Goal: Find specific page/section: Find specific page/section

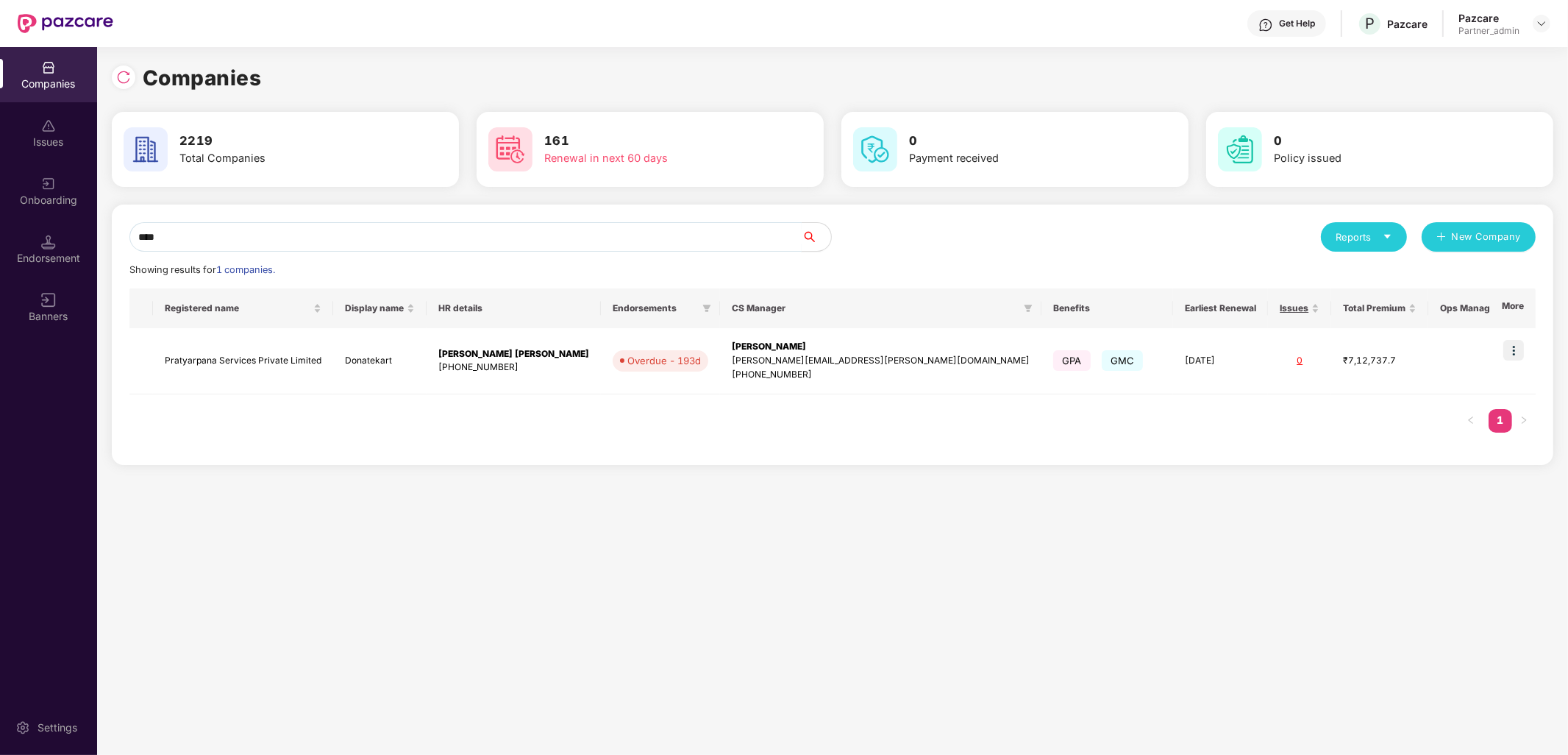
click at [623, 234] on input "****" at bounding box center [465, 237] width 672 height 29
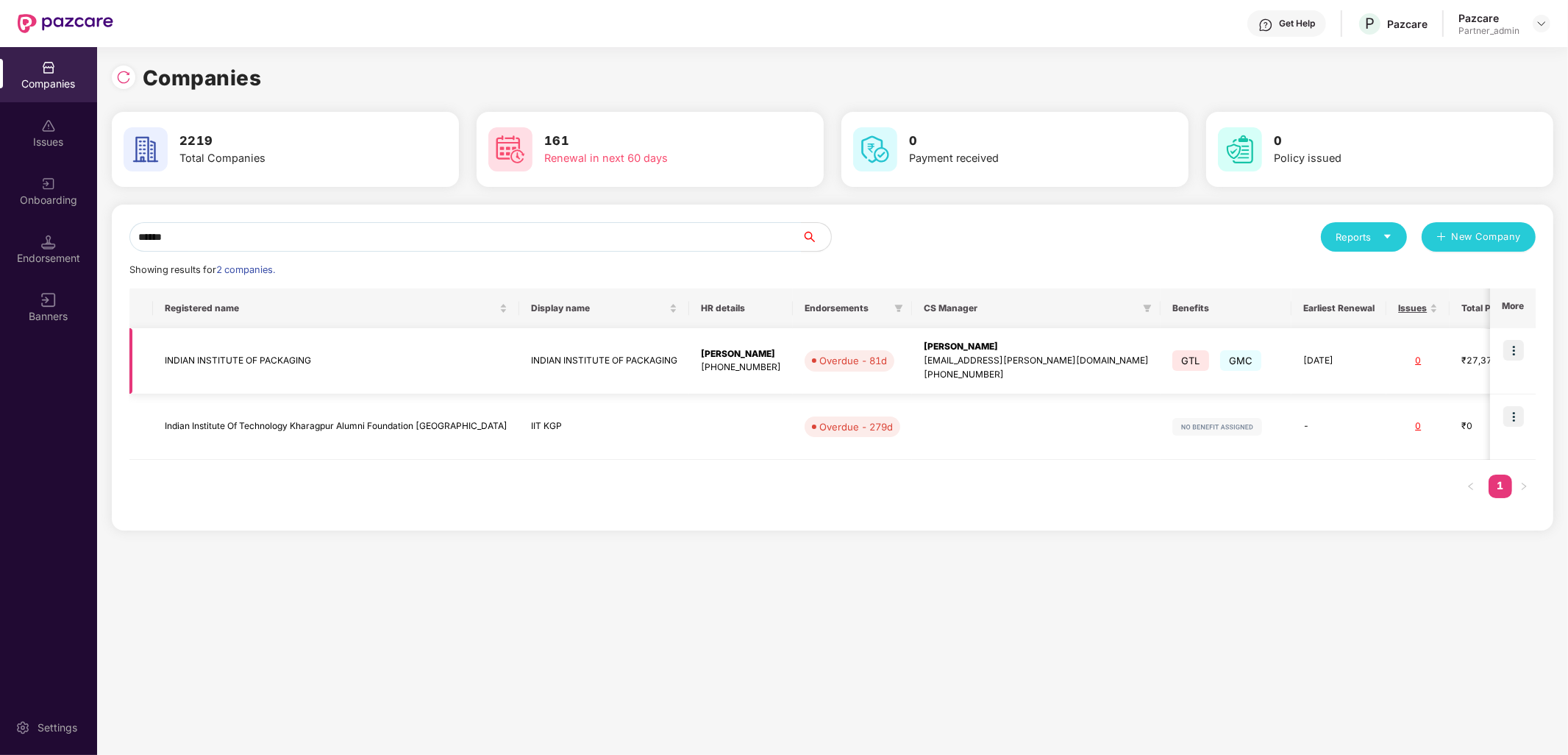
scroll to position [0, 19]
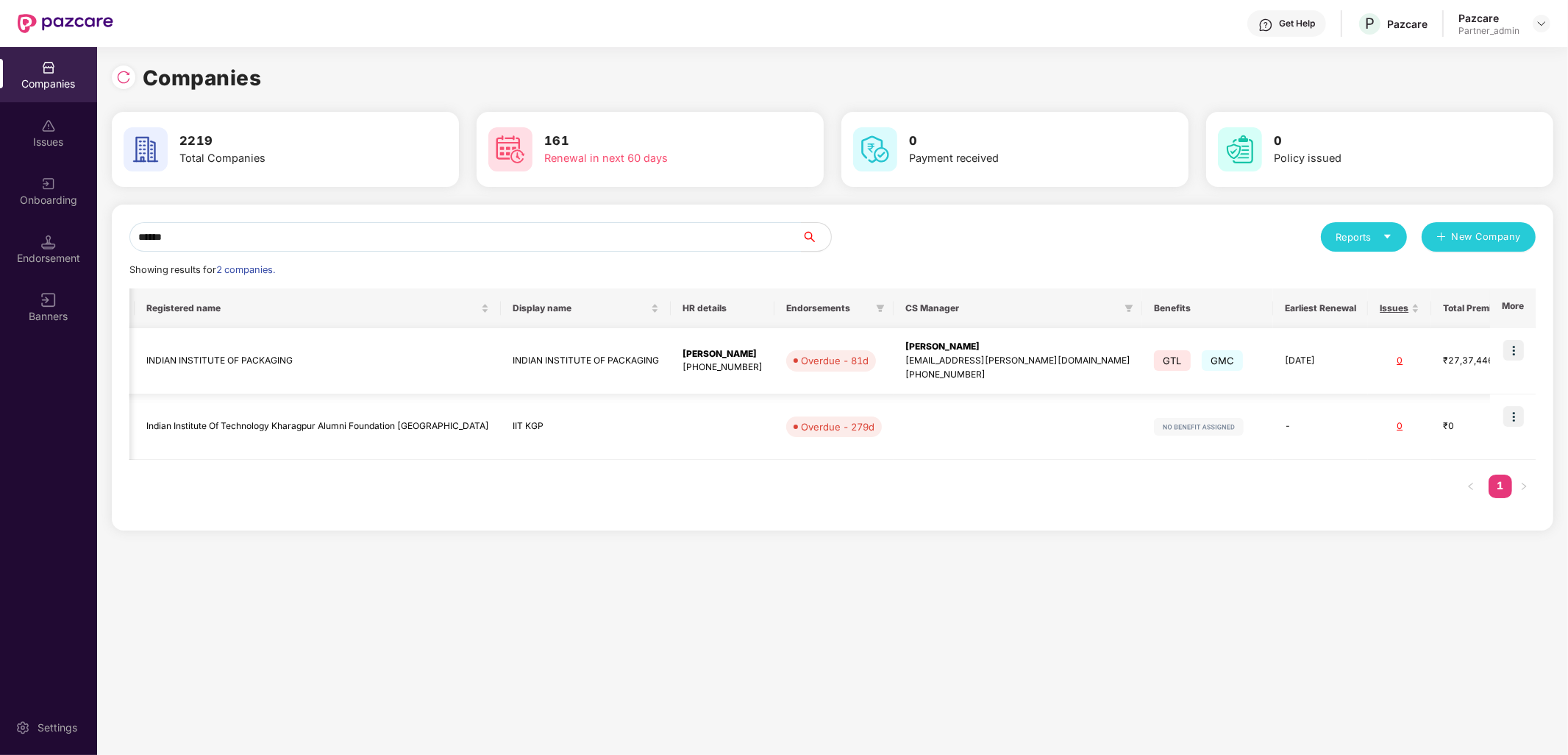
type input "******"
click at [224, 359] on td "INDIAN INSTITUTE OF PACKAGING" at bounding box center [317, 361] width 366 height 66
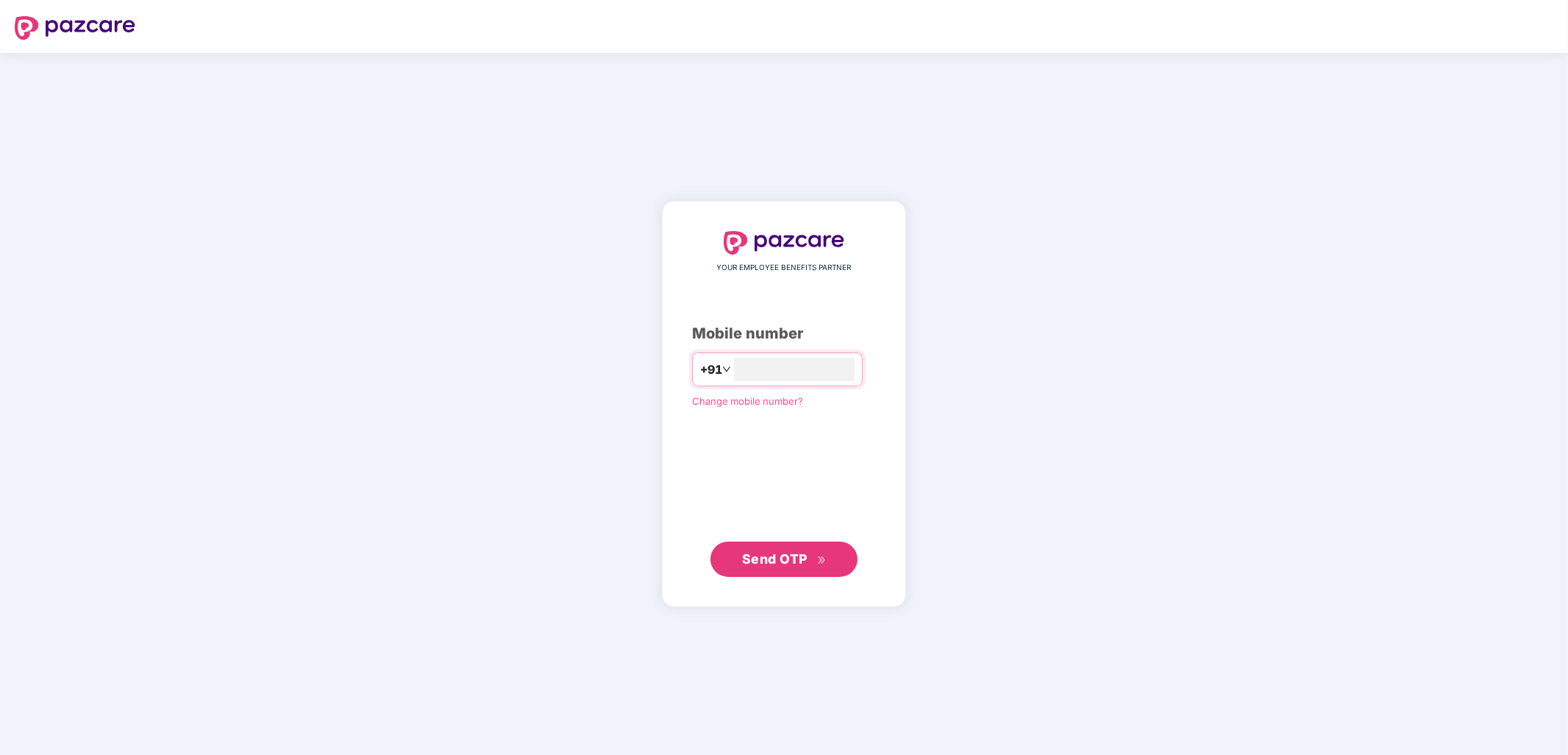
type input "**********"
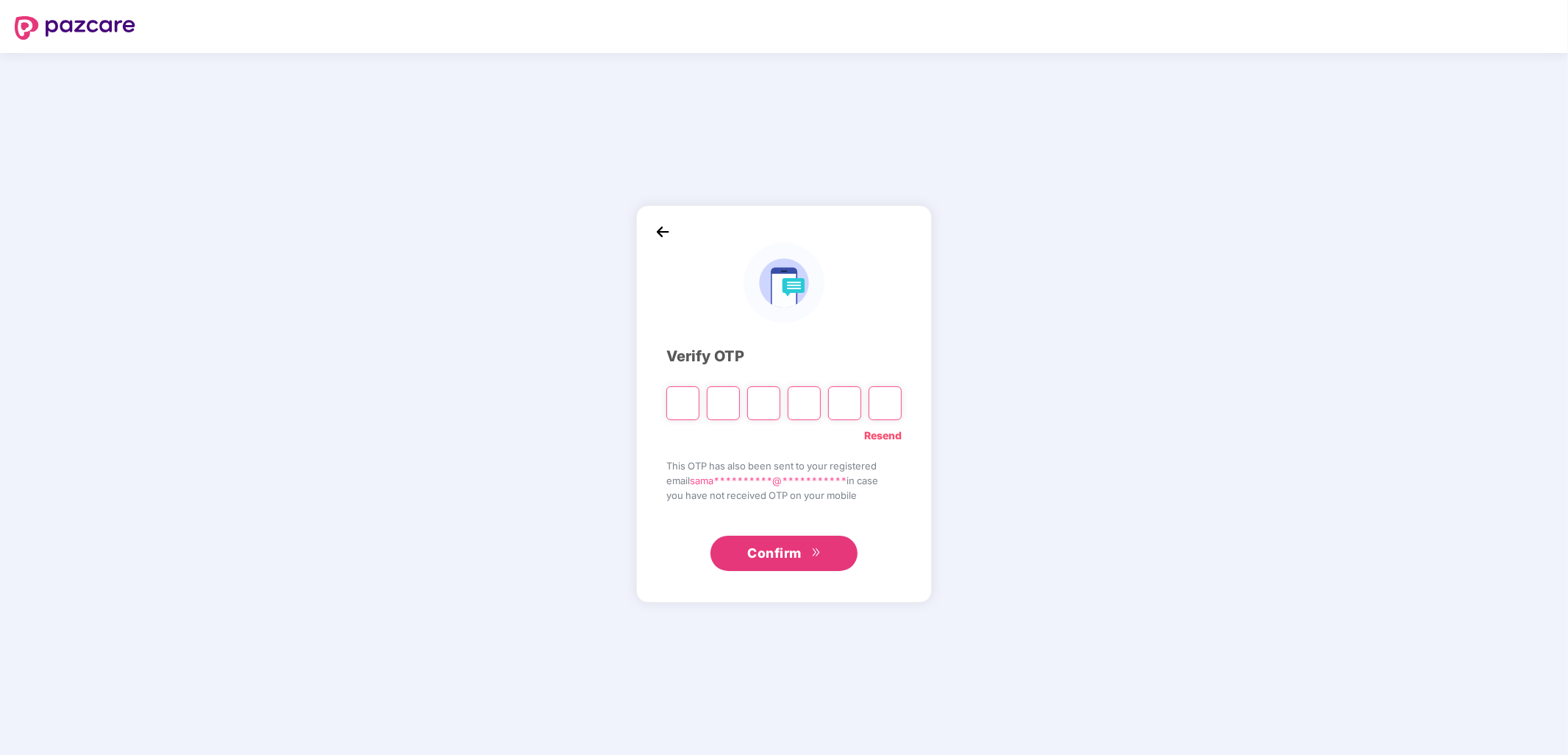
type input "*"
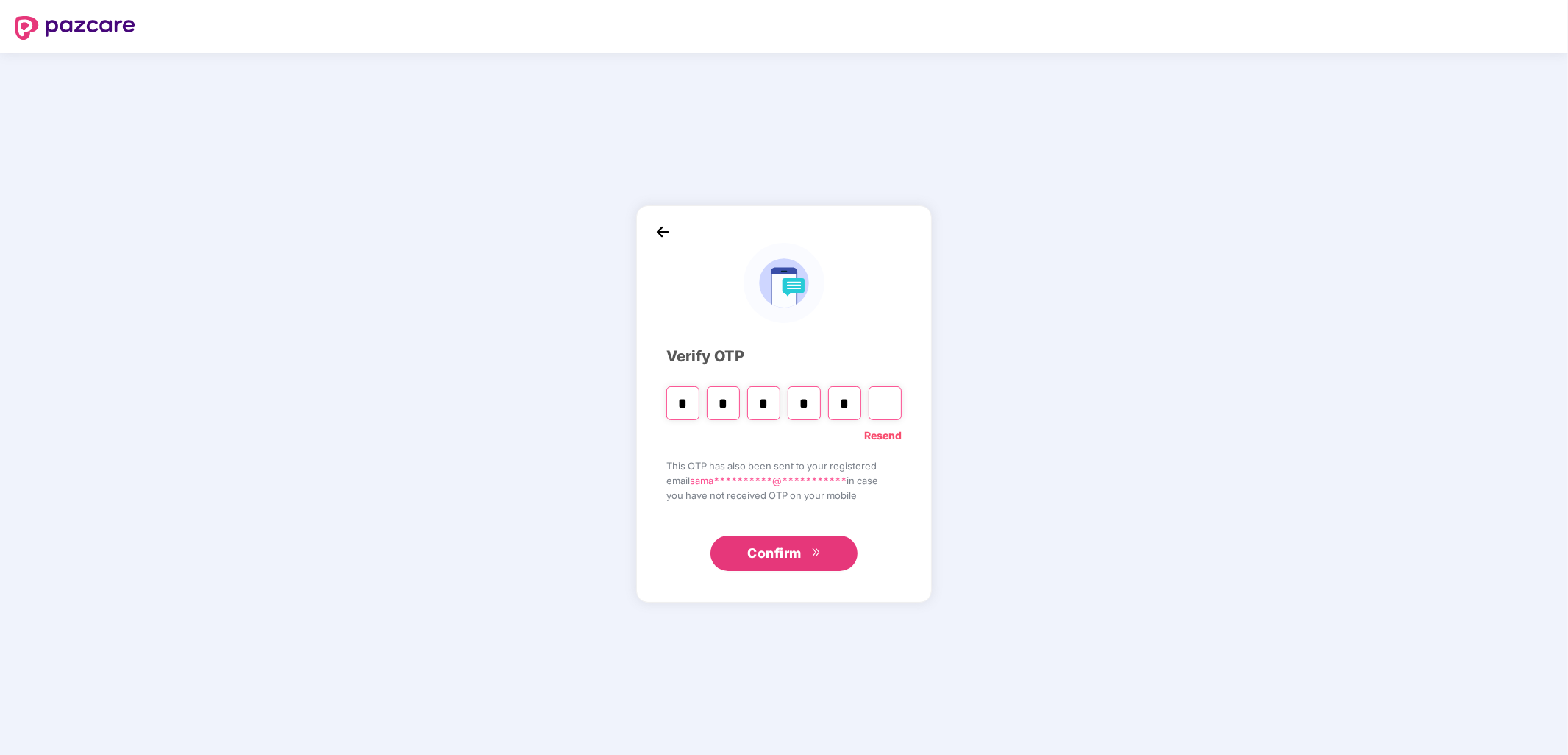
type input "*"
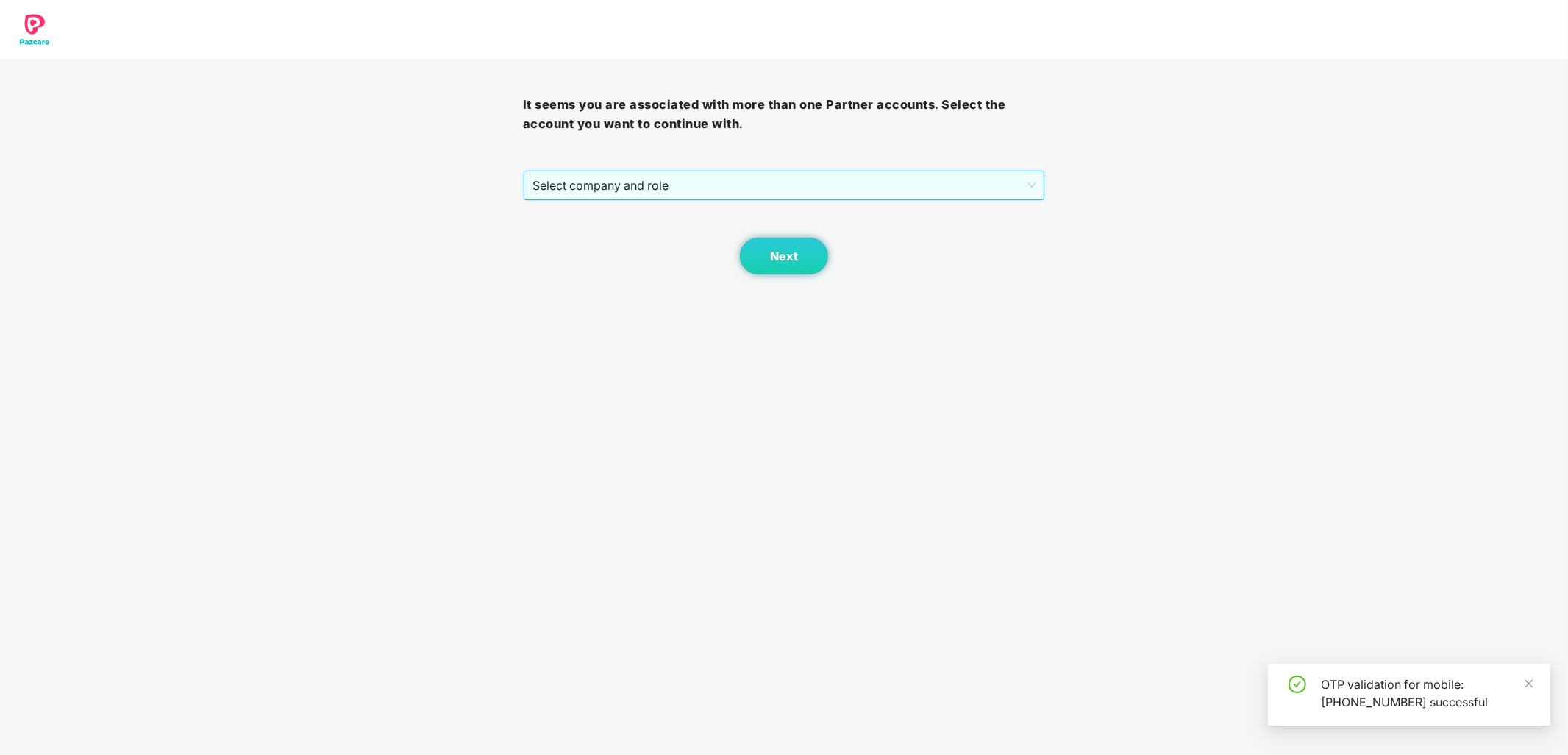
click at [716, 195] on span "Select company and role" at bounding box center [784, 185] width 504 height 28
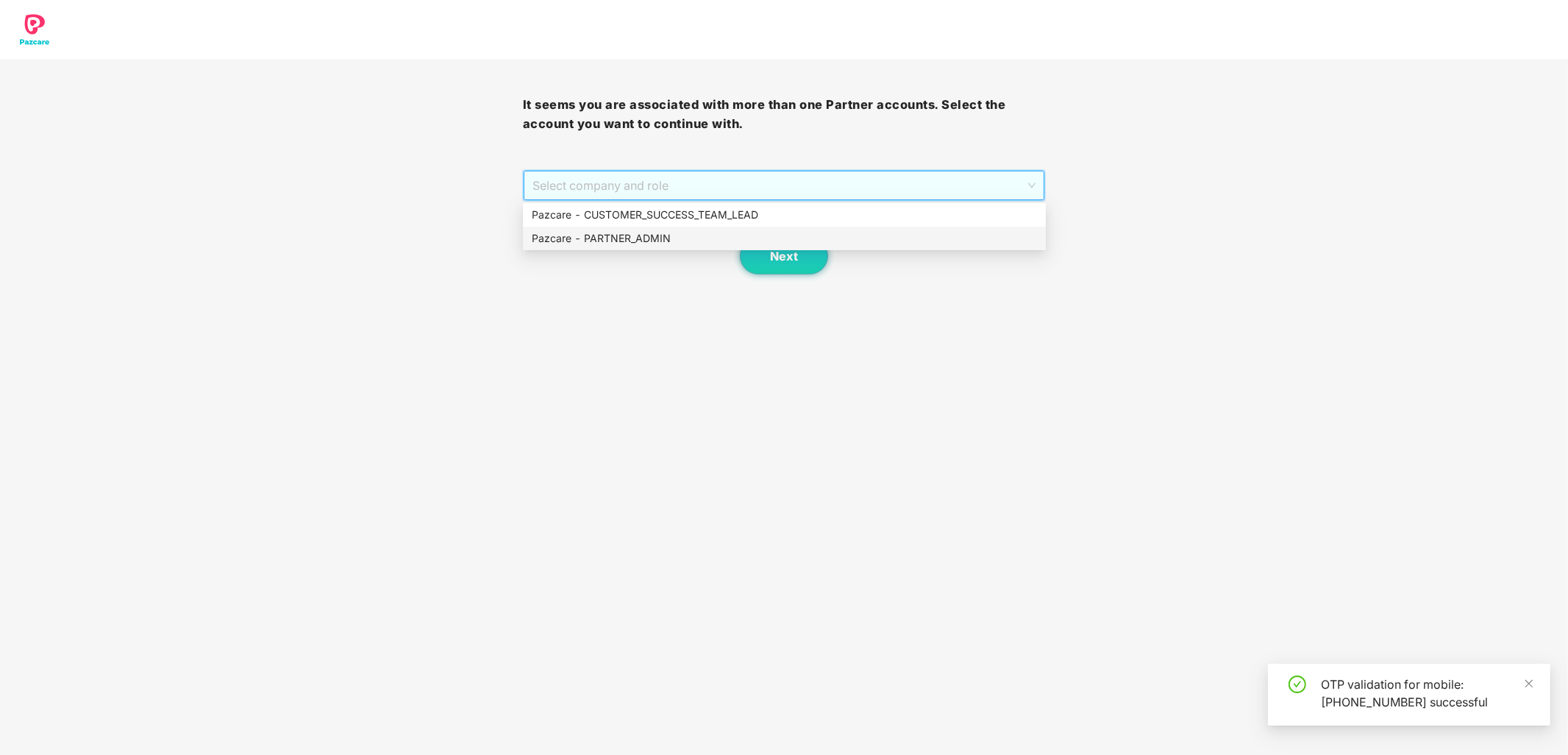
click at [716, 237] on div "Pazcare - PARTNER_ADMIN" at bounding box center [784, 238] width 506 height 16
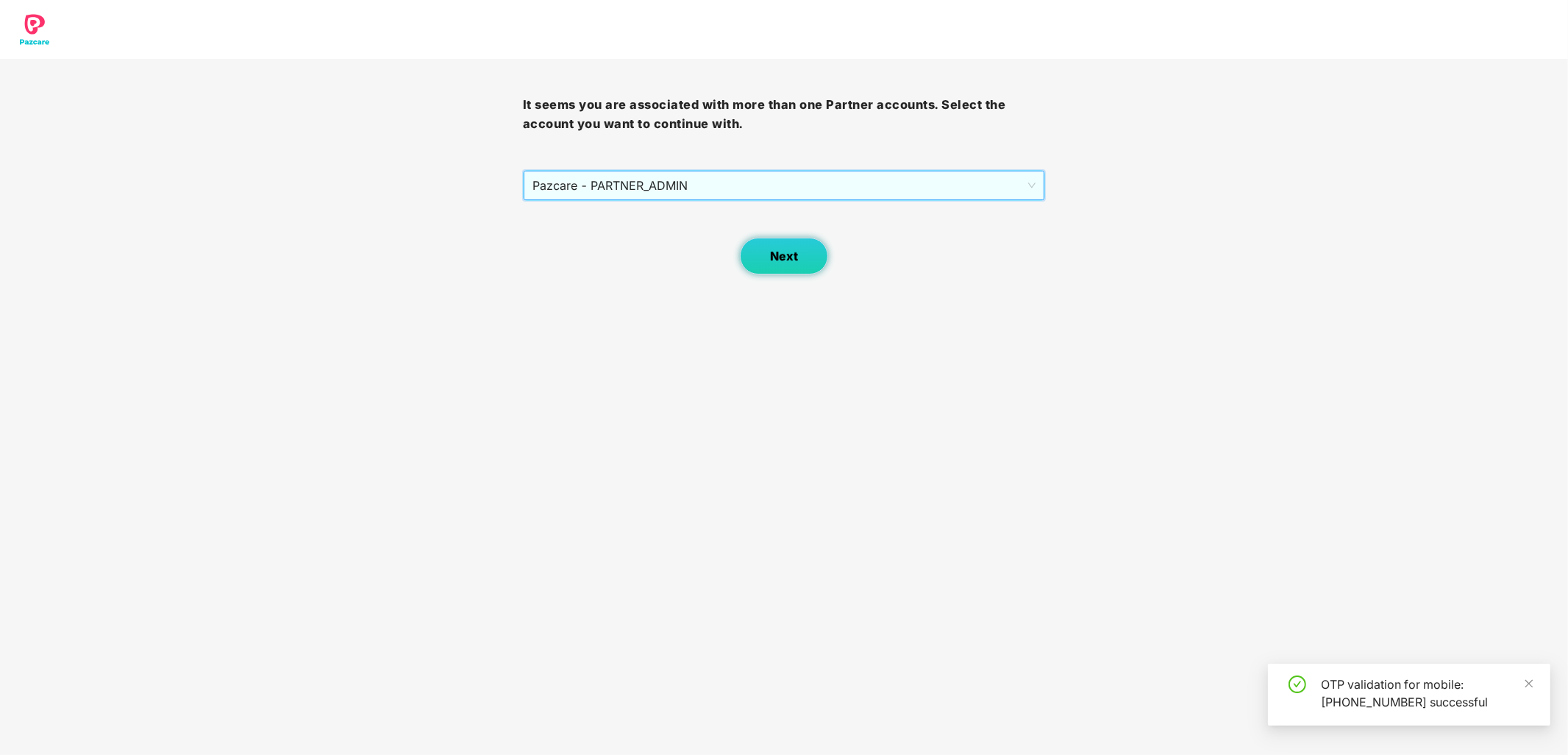
click at [778, 250] on span "Next" at bounding box center [783, 256] width 28 height 14
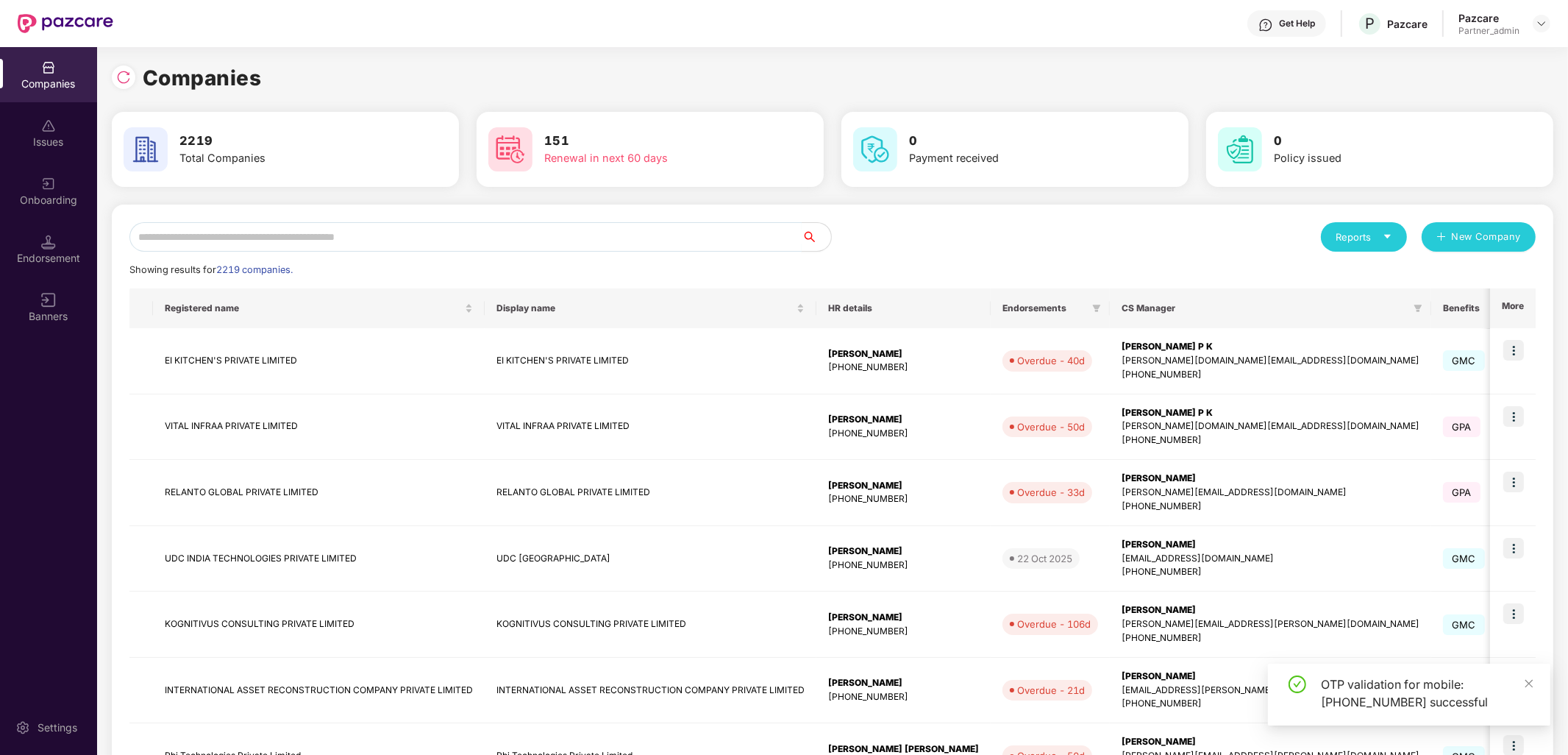
click at [619, 222] on input "text" at bounding box center [465, 237] width 672 height 29
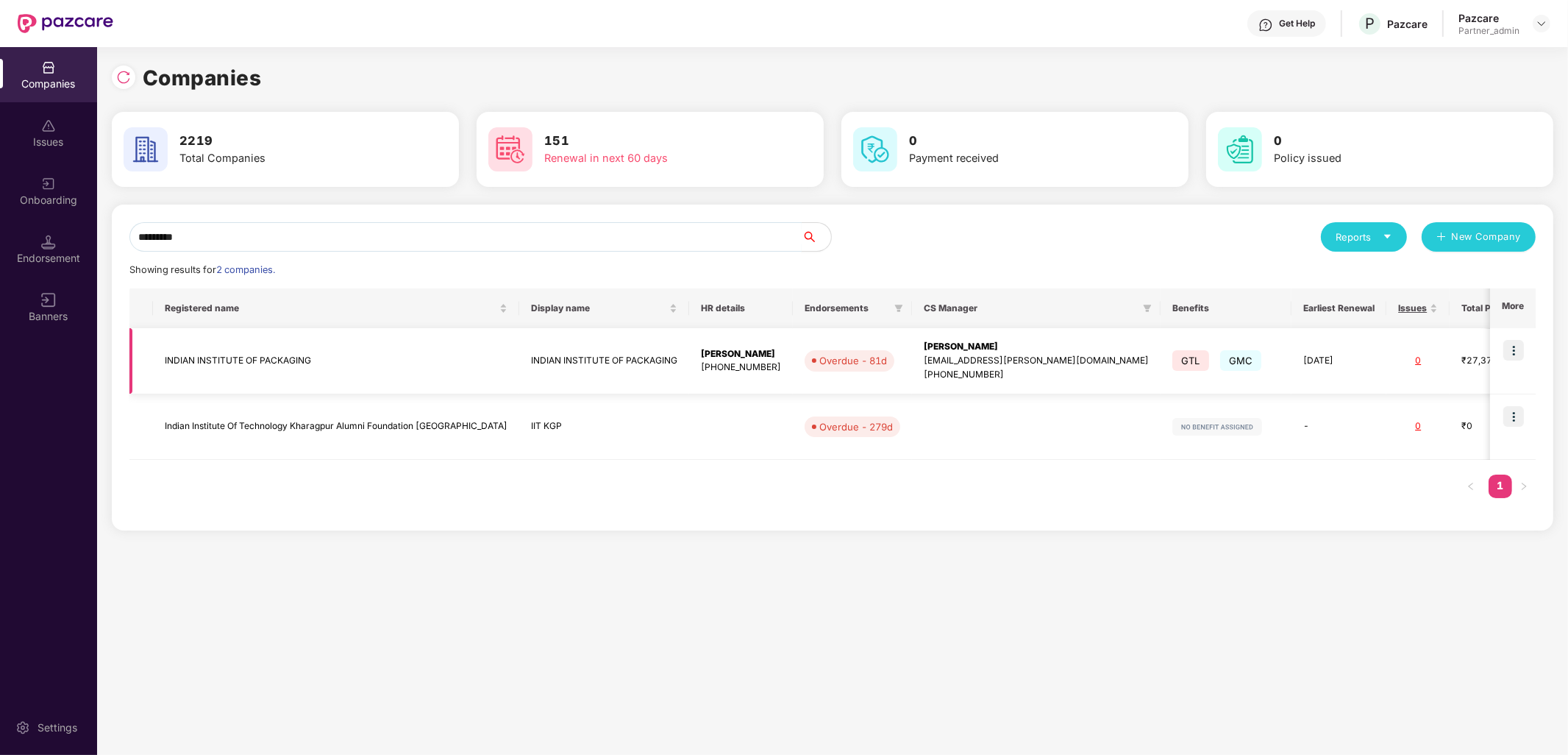
type input "*********"
click at [278, 363] on td "INDIAN INSTITUTE OF PACKAGING" at bounding box center [336, 361] width 366 height 66
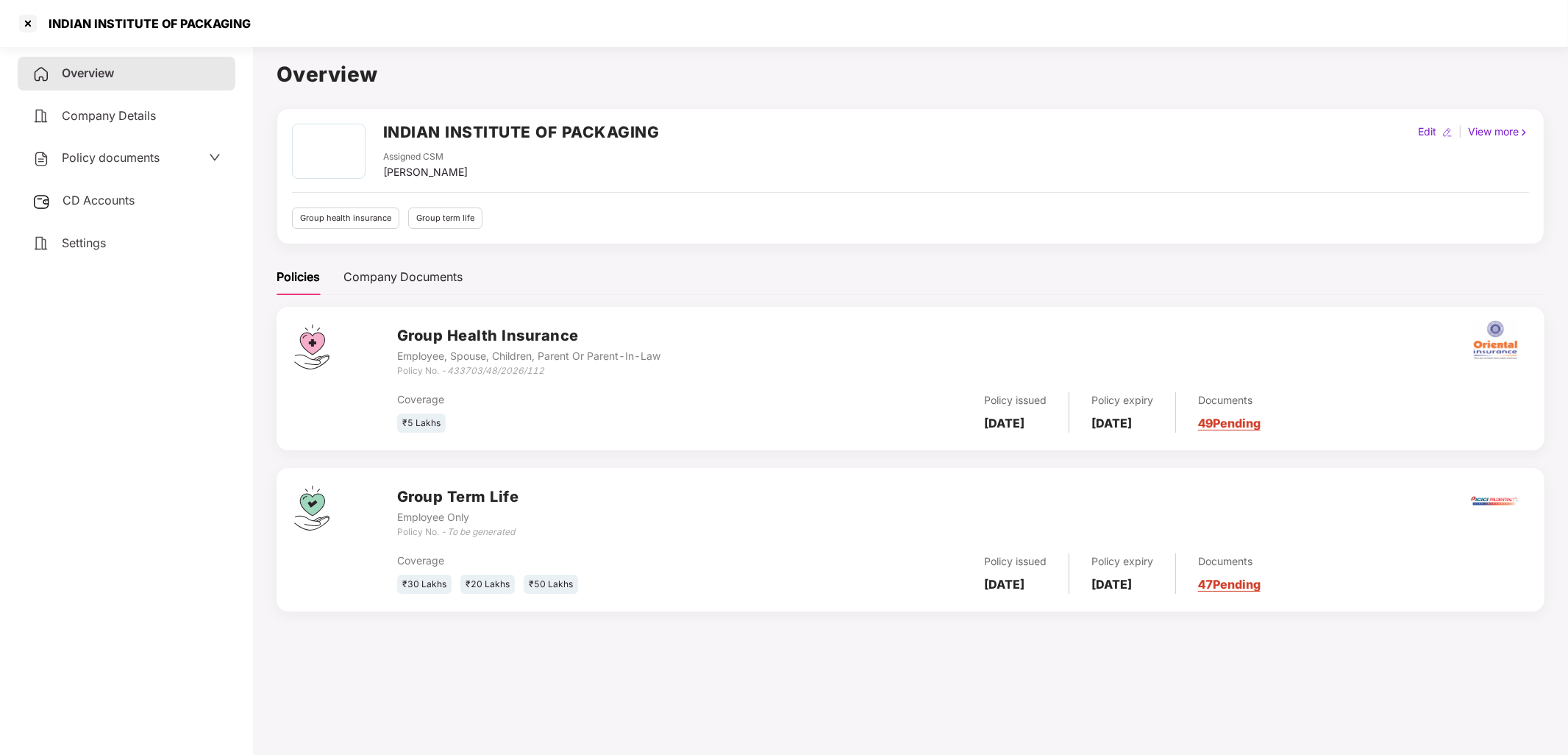
click at [140, 120] on span "Company Details" at bounding box center [109, 115] width 94 height 14
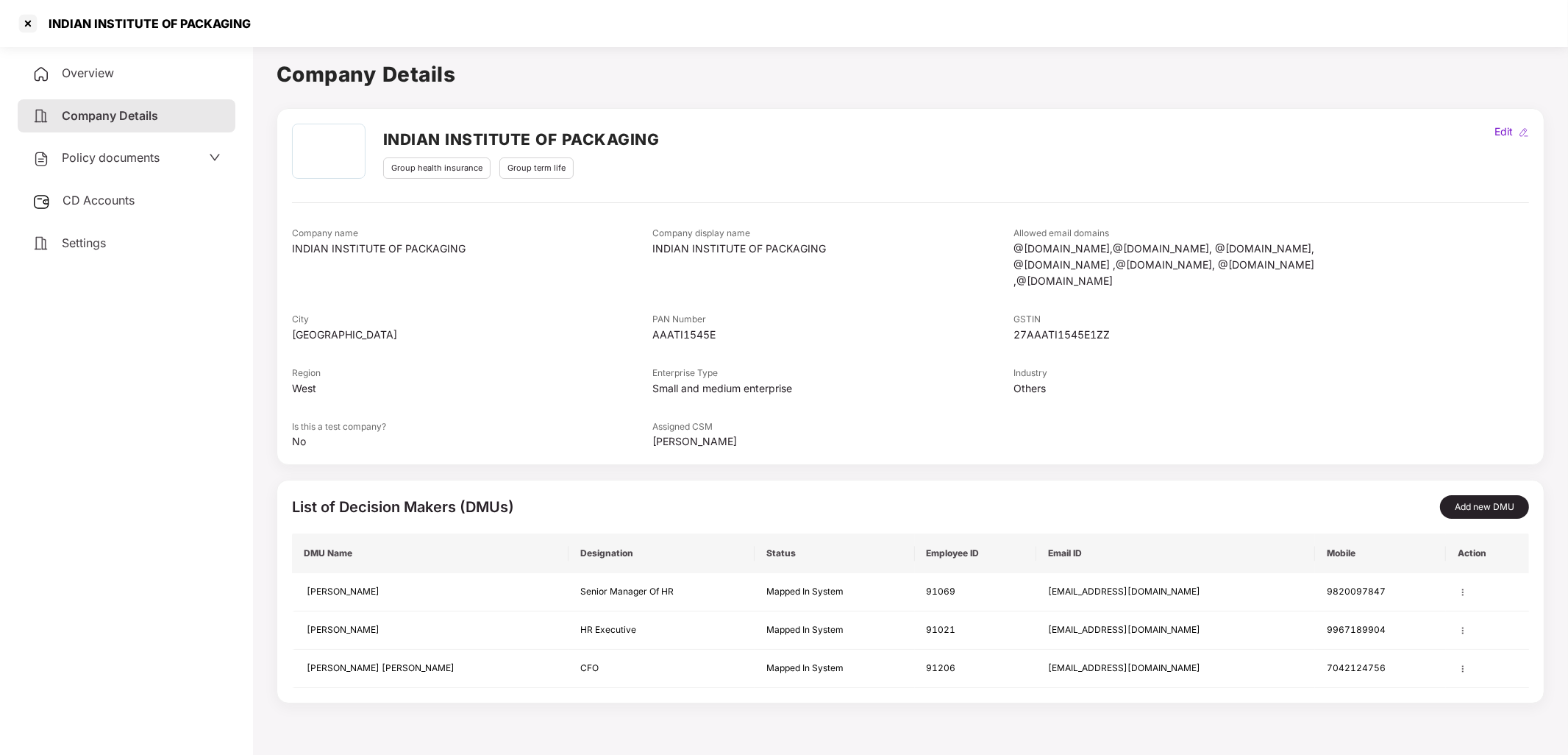
click at [124, 204] on span "CD Accounts" at bounding box center [98, 199] width 72 height 14
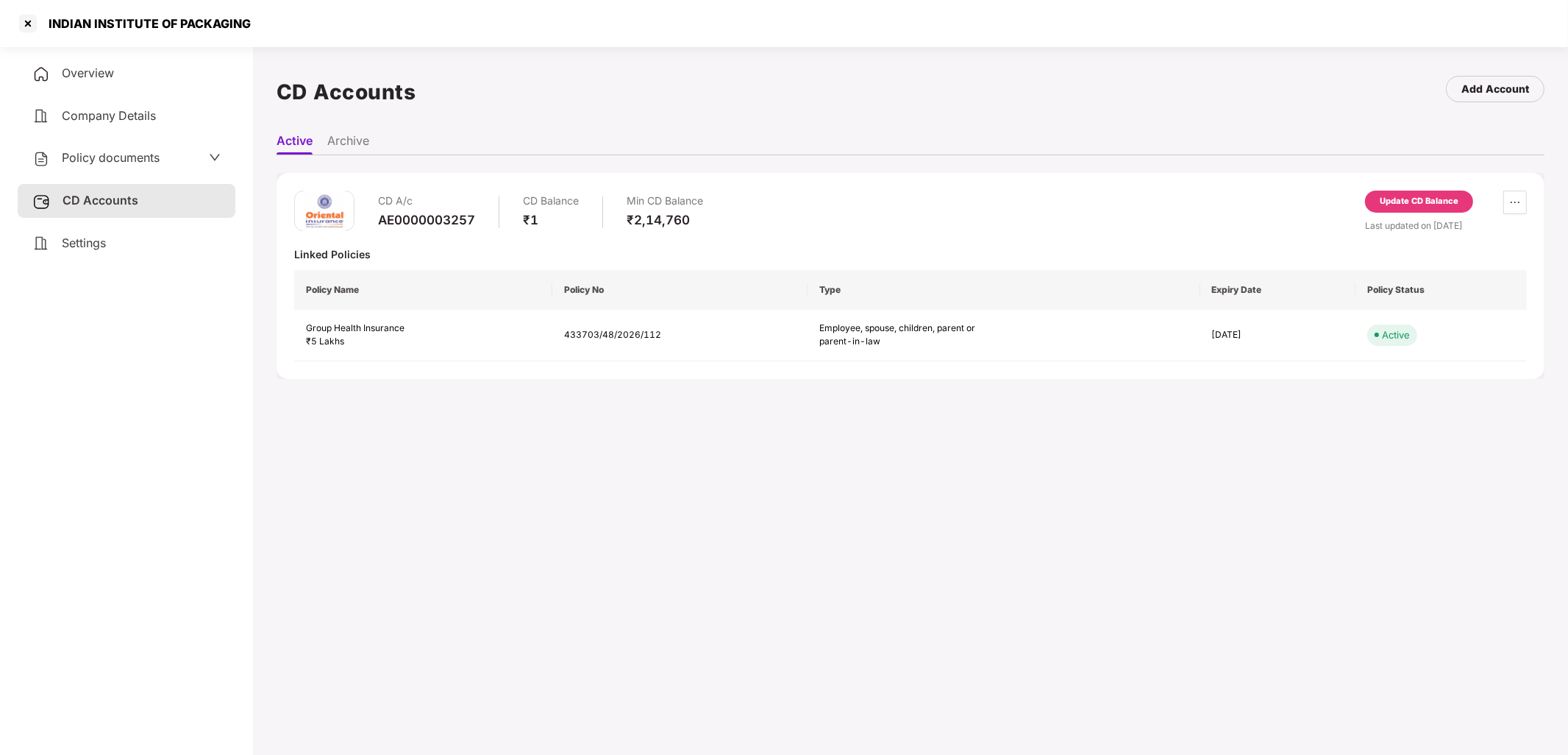
click at [120, 151] on span "Policy documents" at bounding box center [110, 157] width 98 height 14
click at [120, 151] on span "Policy documents" at bounding box center [111, 157] width 98 height 14
click at [129, 120] on span "Company Details" at bounding box center [109, 115] width 94 height 14
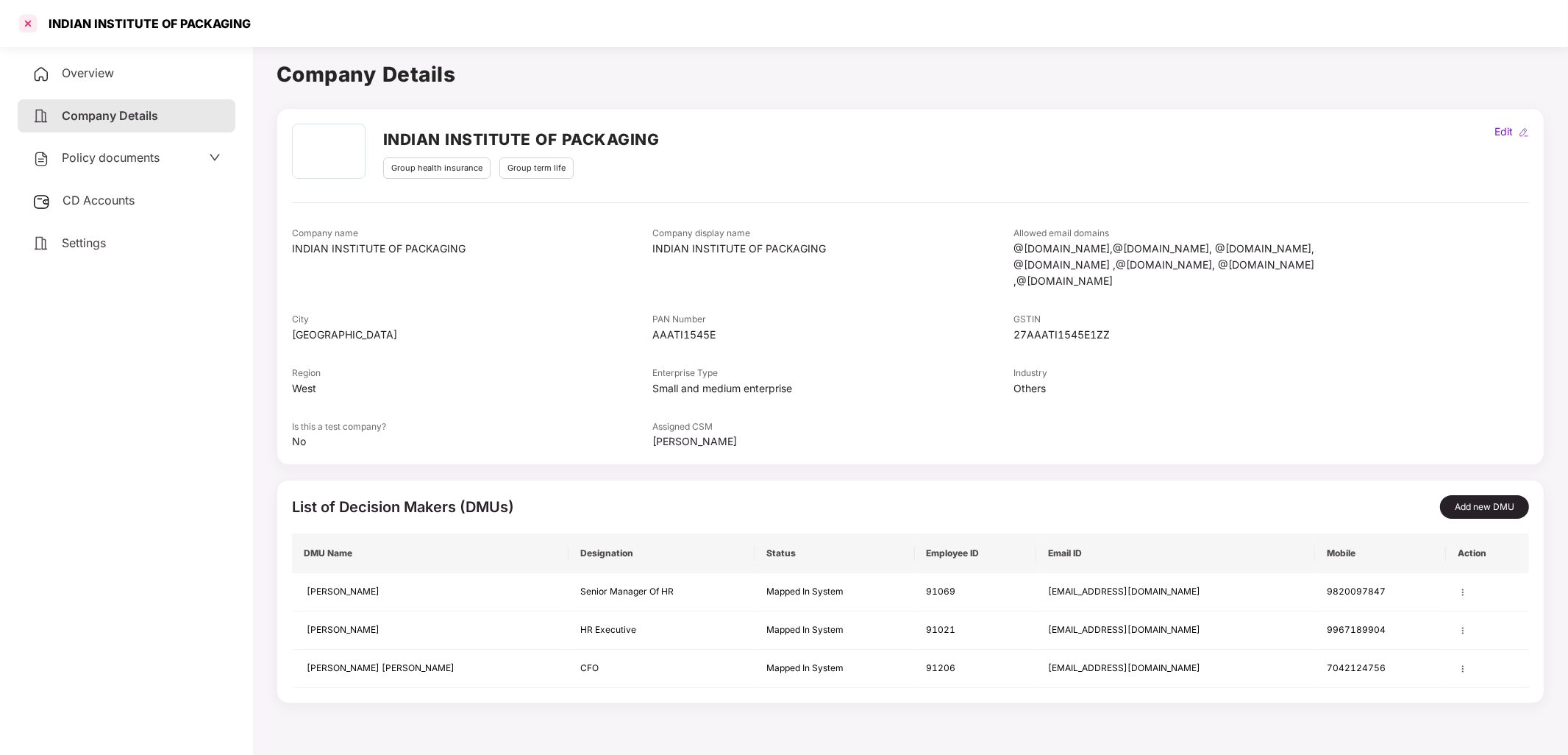
click at [36, 26] on div at bounding box center [28, 24] width 24 height 24
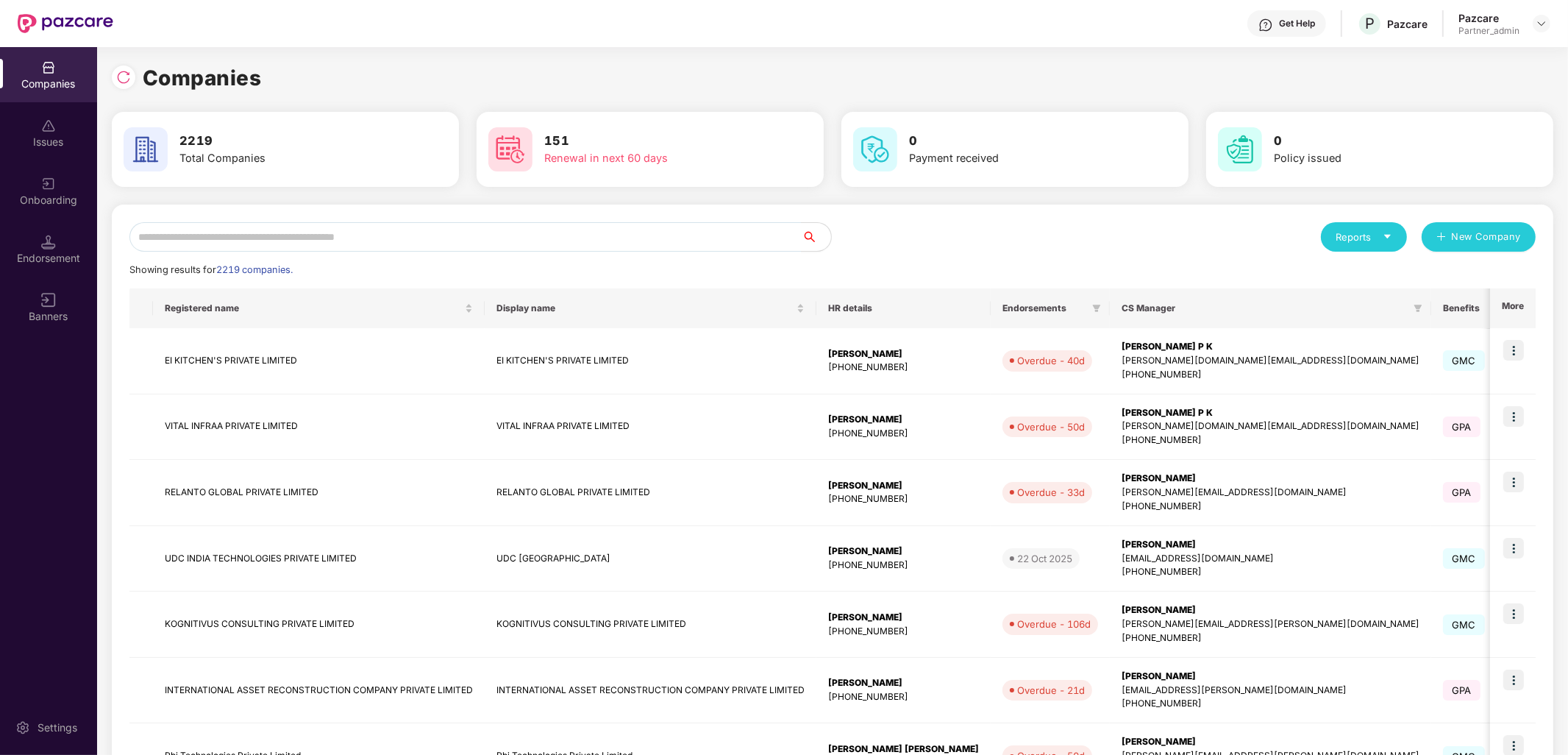
click at [44, 62] on img at bounding box center [48, 67] width 14 height 14
click at [1385, 232] on icon "caret-down" at bounding box center [1387, 236] width 9 height 9
click at [1359, 276] on div "Companies" at bounding box center [1357, 274] width 54 height 16
